Goal: Information Seeking & Learning: Learn about a topic

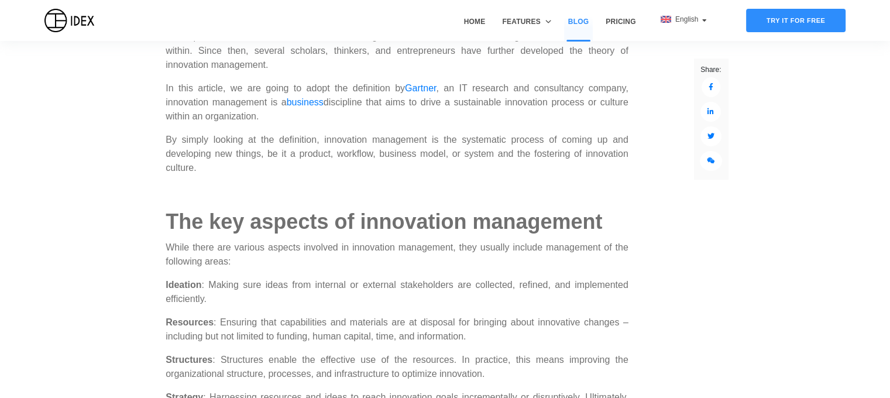
scroll to position [709, 0]
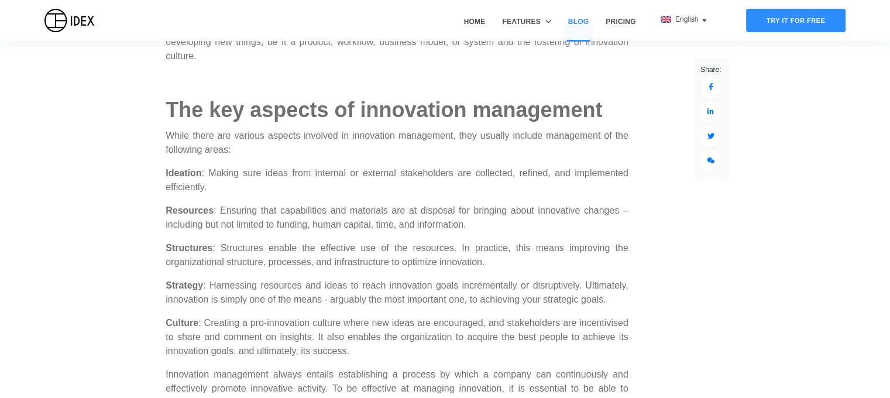
scroll to position [794, 0]
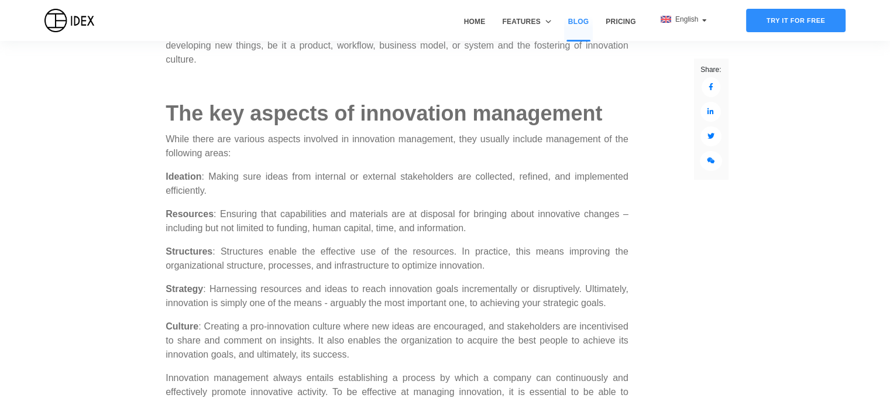
drag, startPoint x: 167, startPoint y: 156, endPoint x: 386, endPoint y: 347, distance: 290.3
copy div "deation : Making sure ideas from internal or external stakeholders are collecte…"
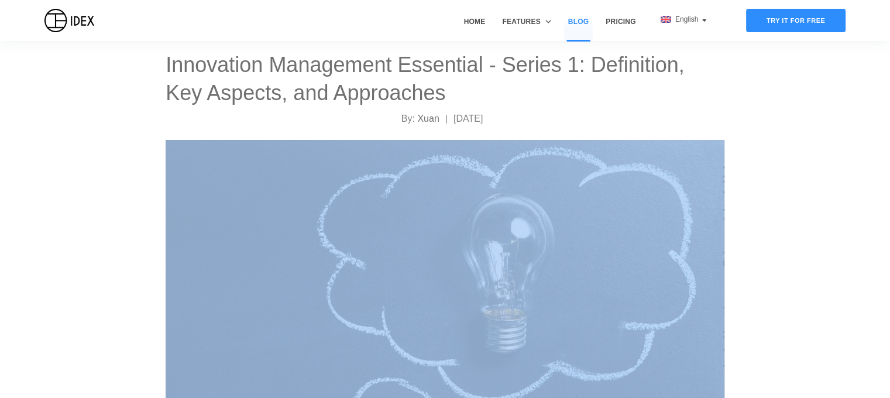
scroll to position [0, 0]
